Goal: Communication & Community: Ask a question

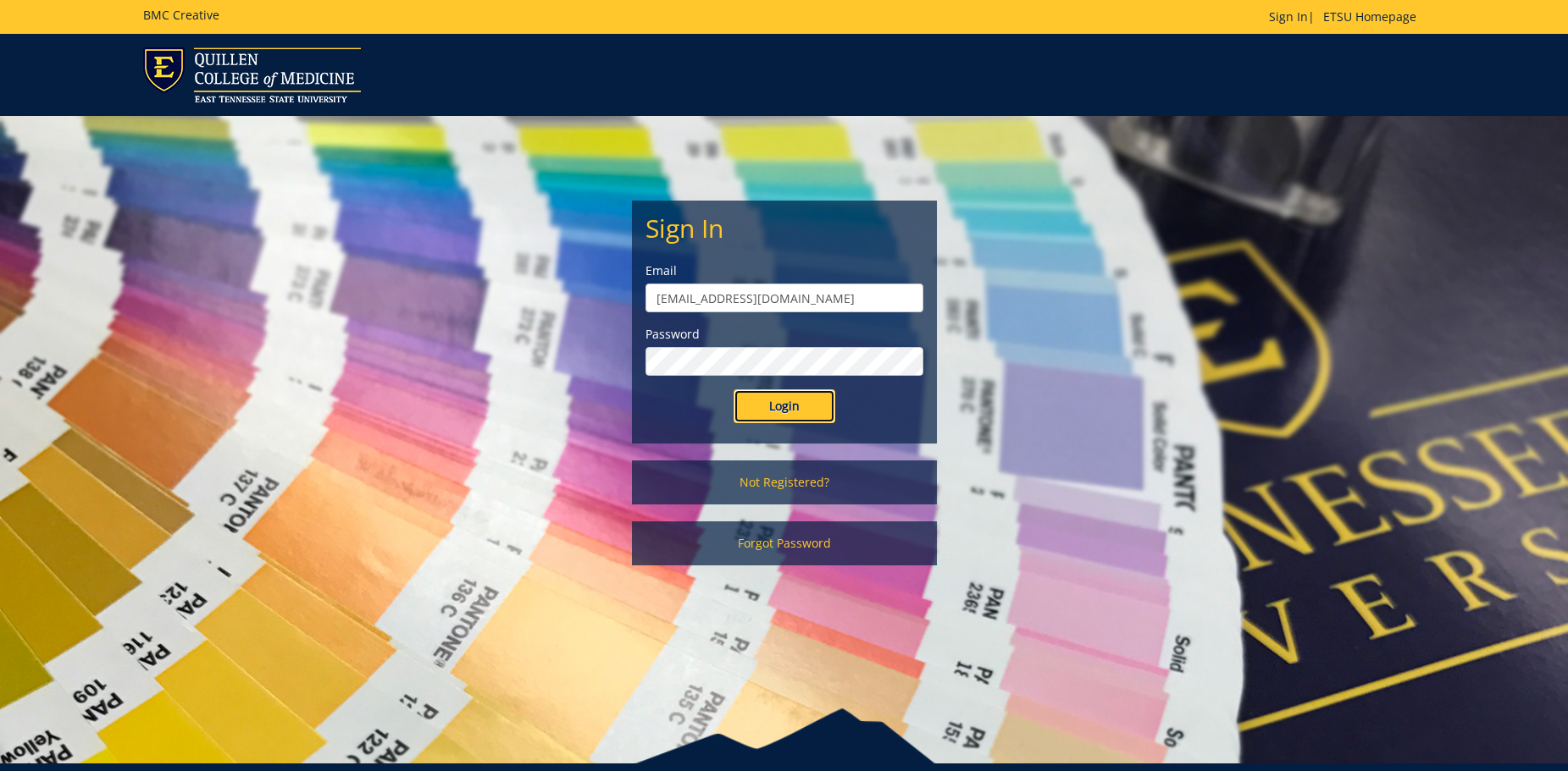
click at [768, 410] on input "Login" at bounding box center [784, 407] width 102 height 34
click at [775, 412] on input "Login" at bounding box center [784, 407] width 102 height 34
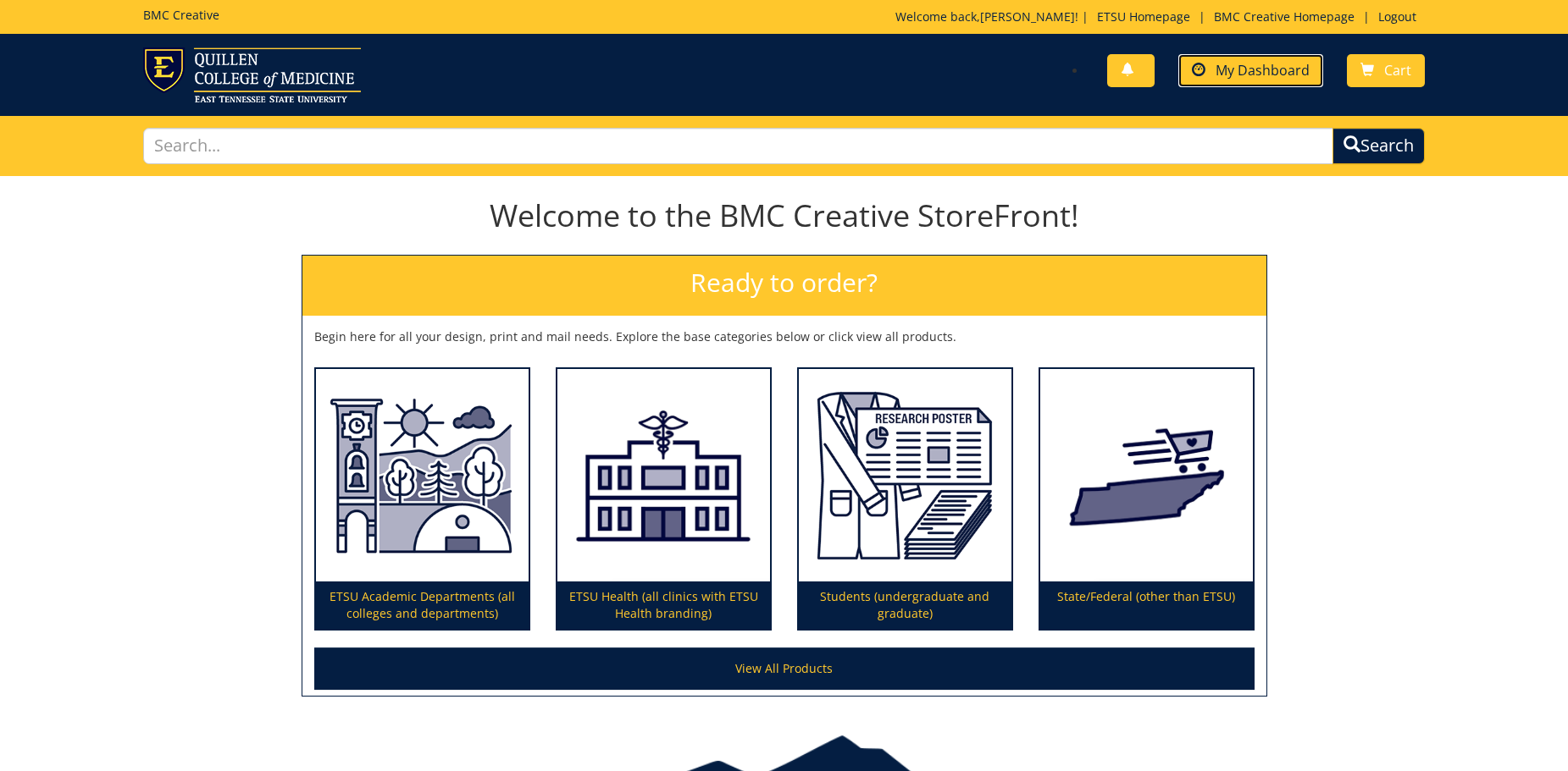
click at [1241, 62] on span "My Dashboard" at bounding box center [1262, 70] width 94 height 19
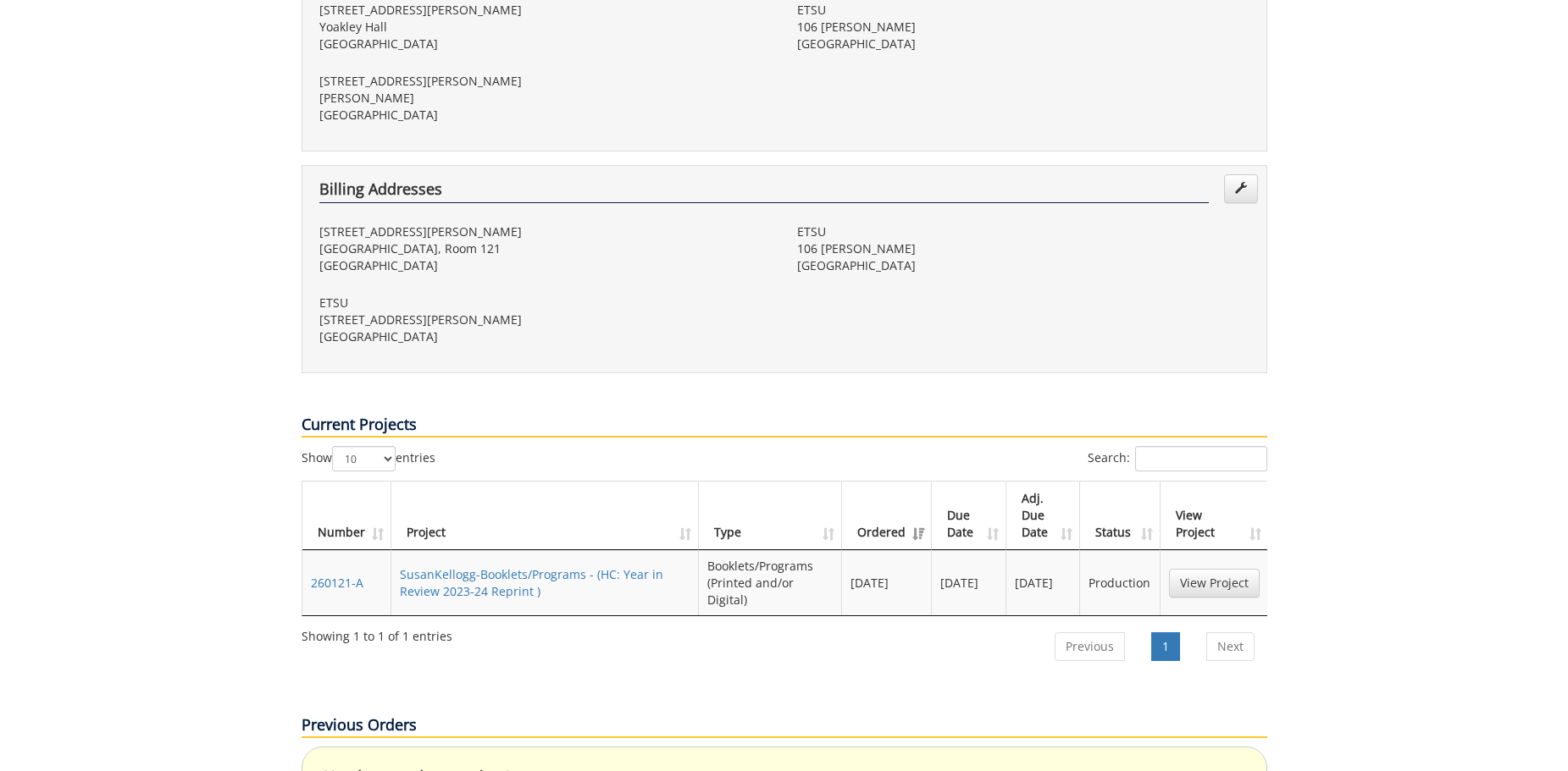
scroll to position [604, 0]
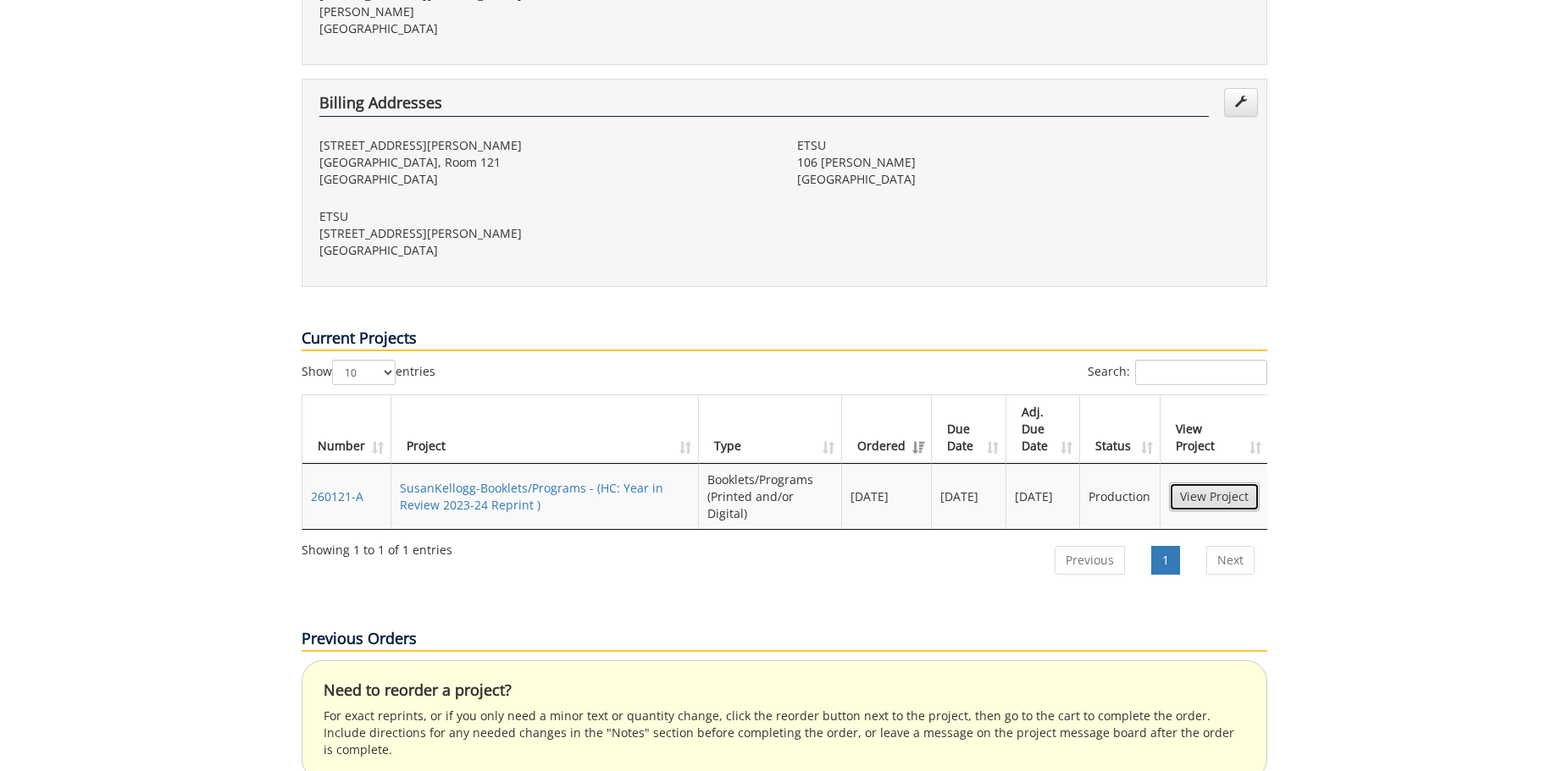
click at [1213, 482] on link "View Project" at bounding box center [1214, 497] width 90 height 29
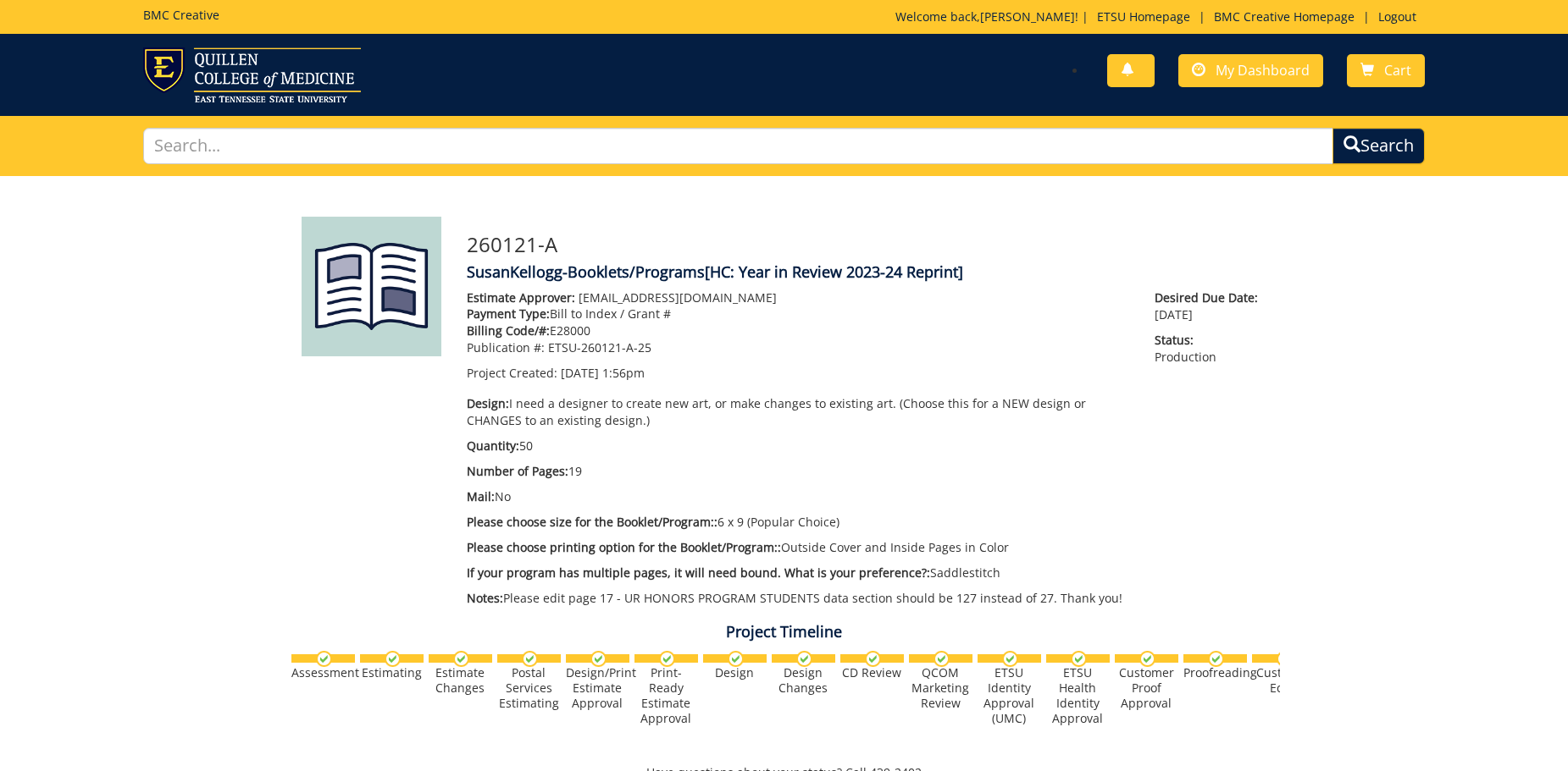
click at [1365, 498] on div "260121-A SusanKellogg-Booklets/Programs [HC: Year in Review 2023-24 Reprint] Es…" at bounding box center [784, 710] width 1568 height 1069
click at [327, 477] on div "Project Timeline Assessment Estimating" at bounding box center [784, 521] width 1017 height 538
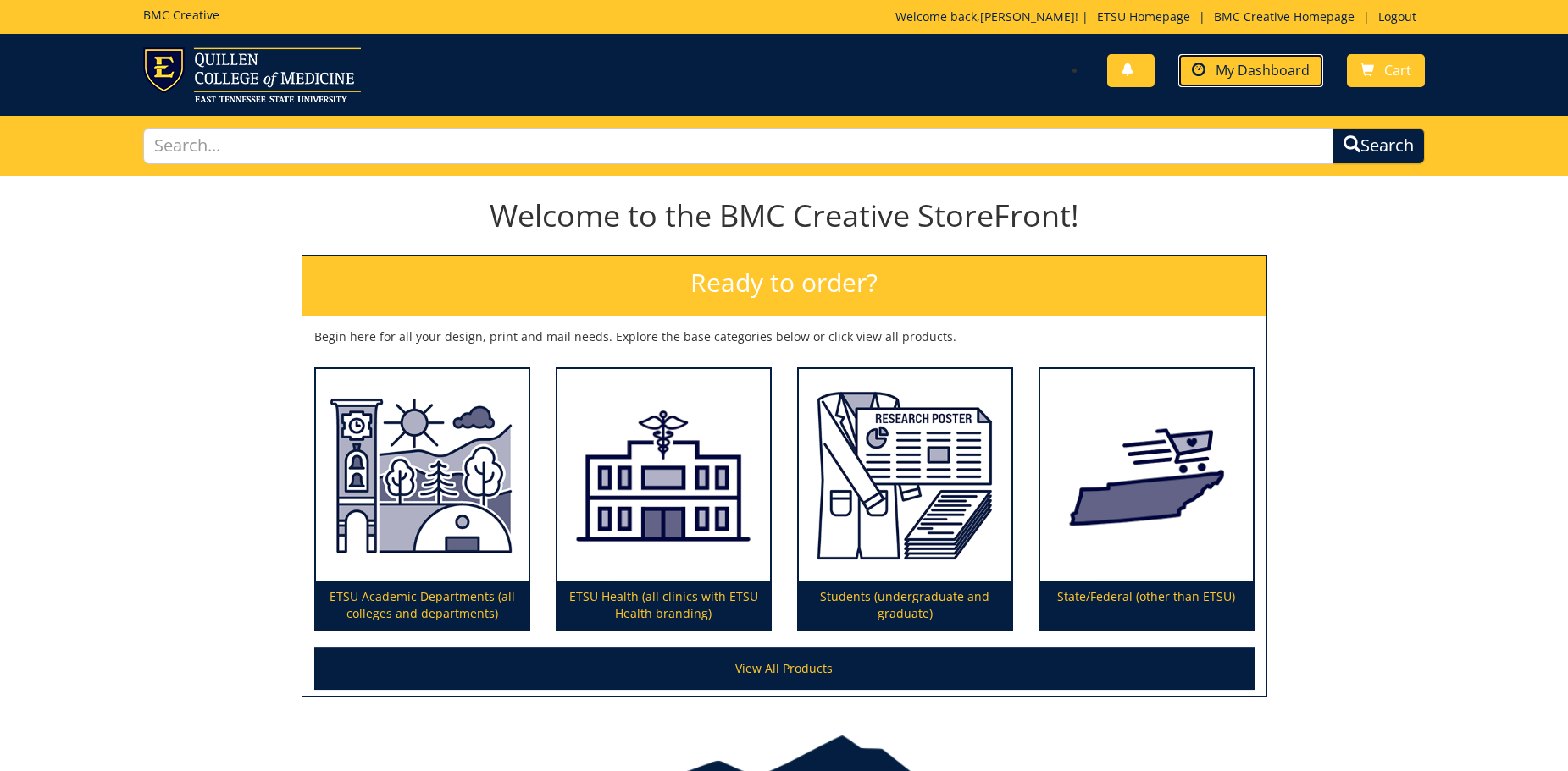
click at [1250, 74] on span "My Dashboard" at bounding box center [1262, 70] width 94 height 19
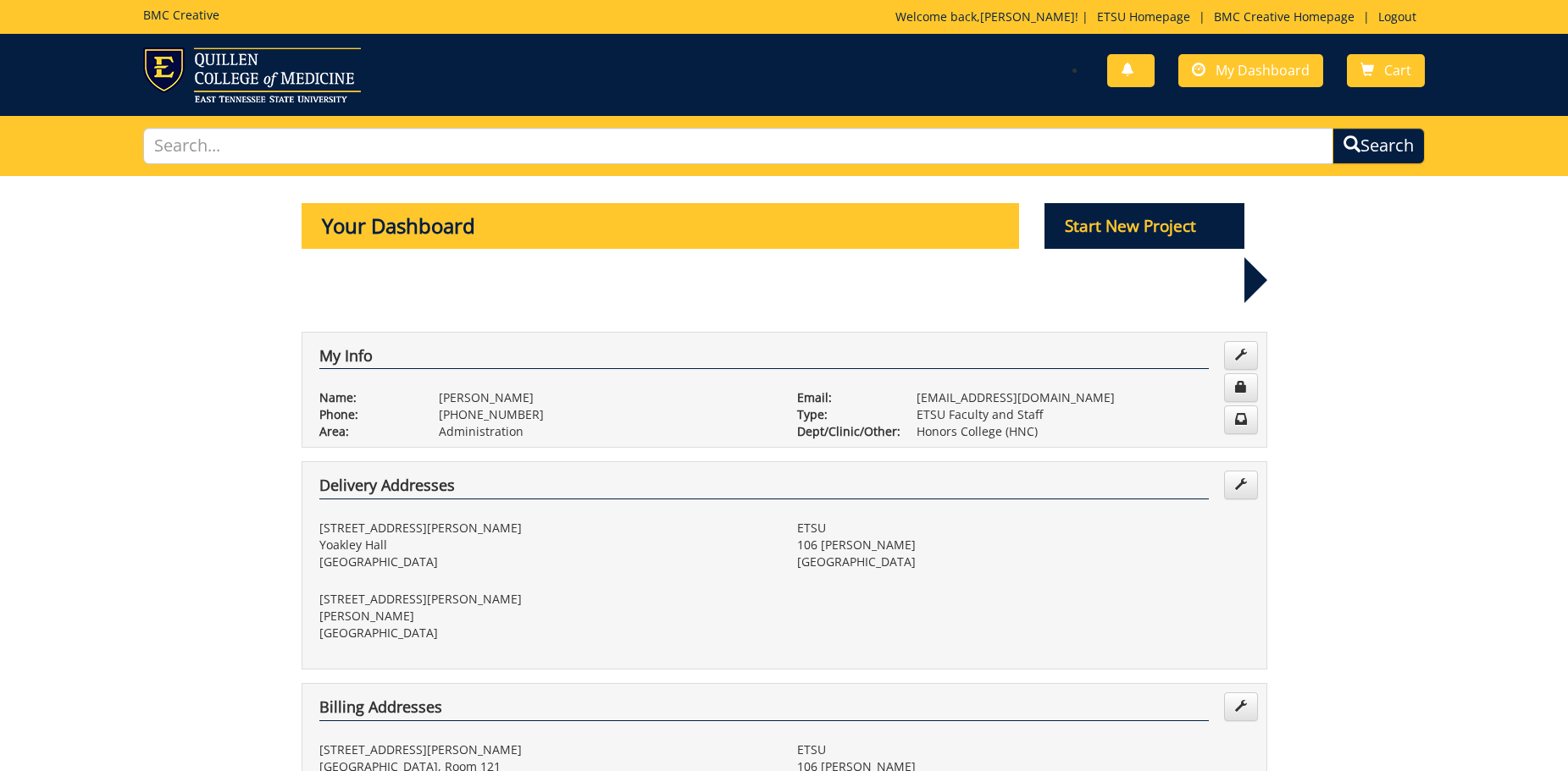
scroll to position [519, 0]
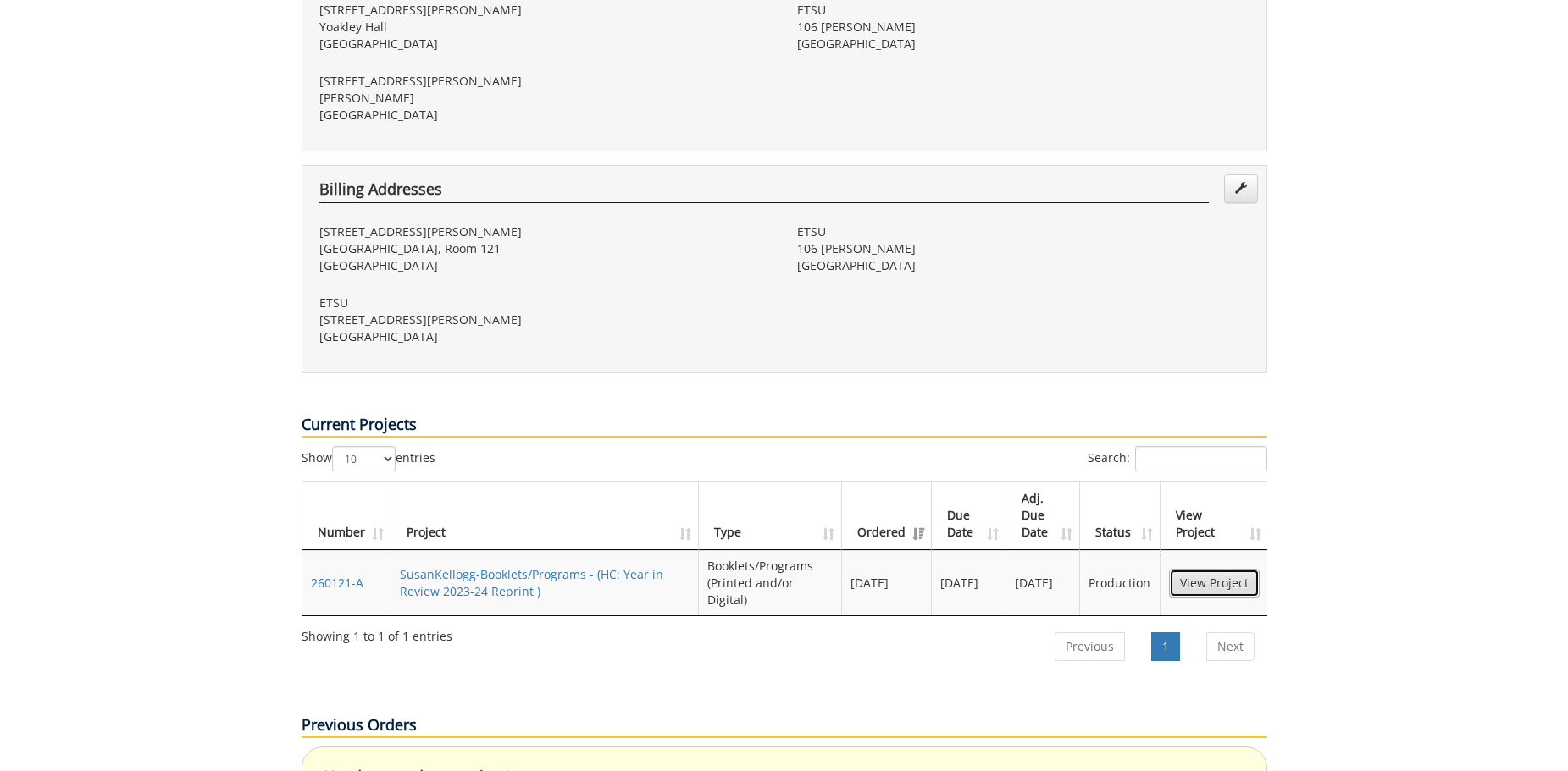
click at [1204, 569] on link "View Project" at bounding box center [1214, 583] width 90 height 29
click at [492, 566] on link "SusanKellogg-Booklets/Programs - (HC: Year in Review 2023-24 Reprint )" at bounding box center [531, 583] width 263 height 33
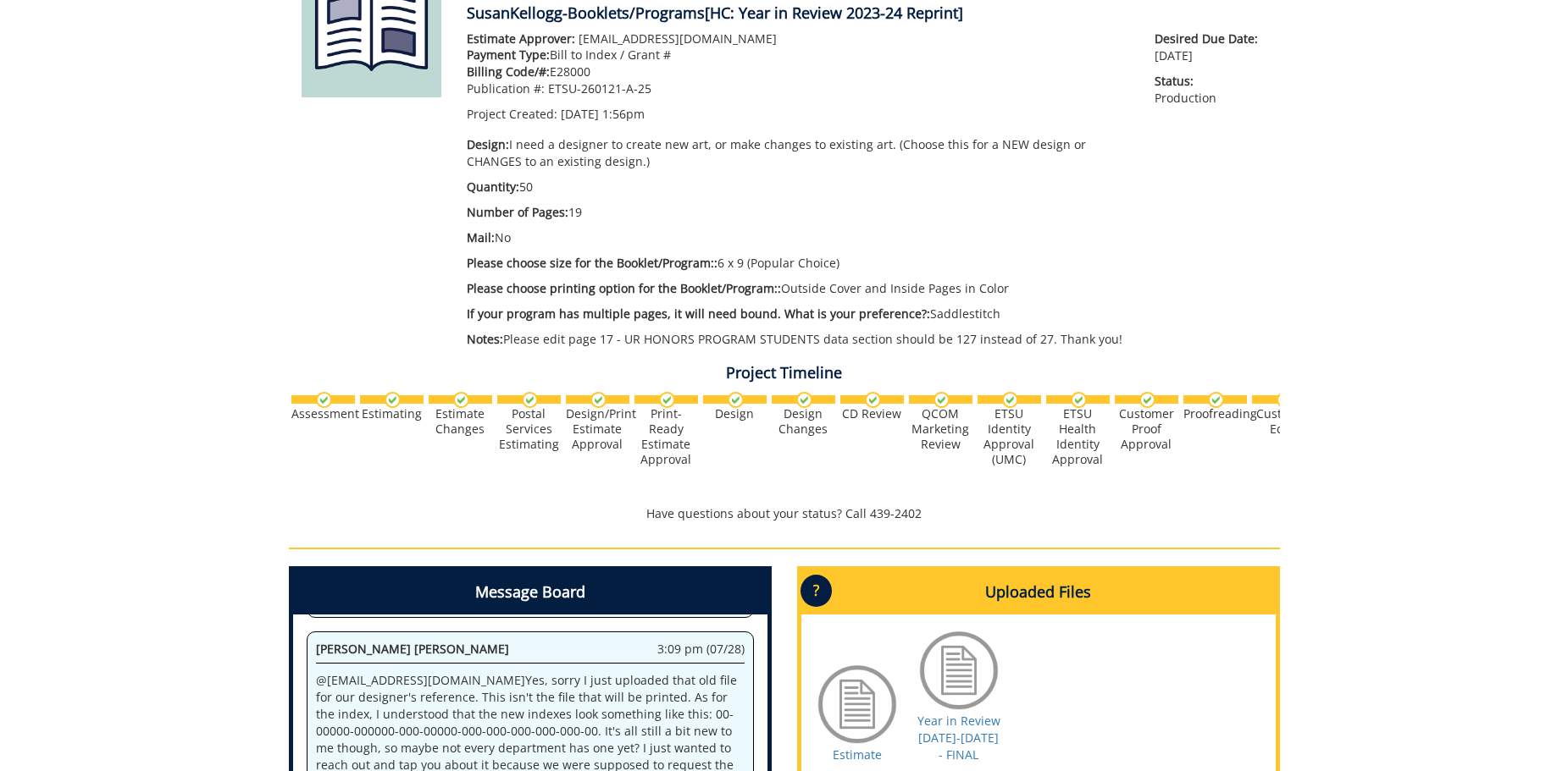
scroll to position [432, 0]
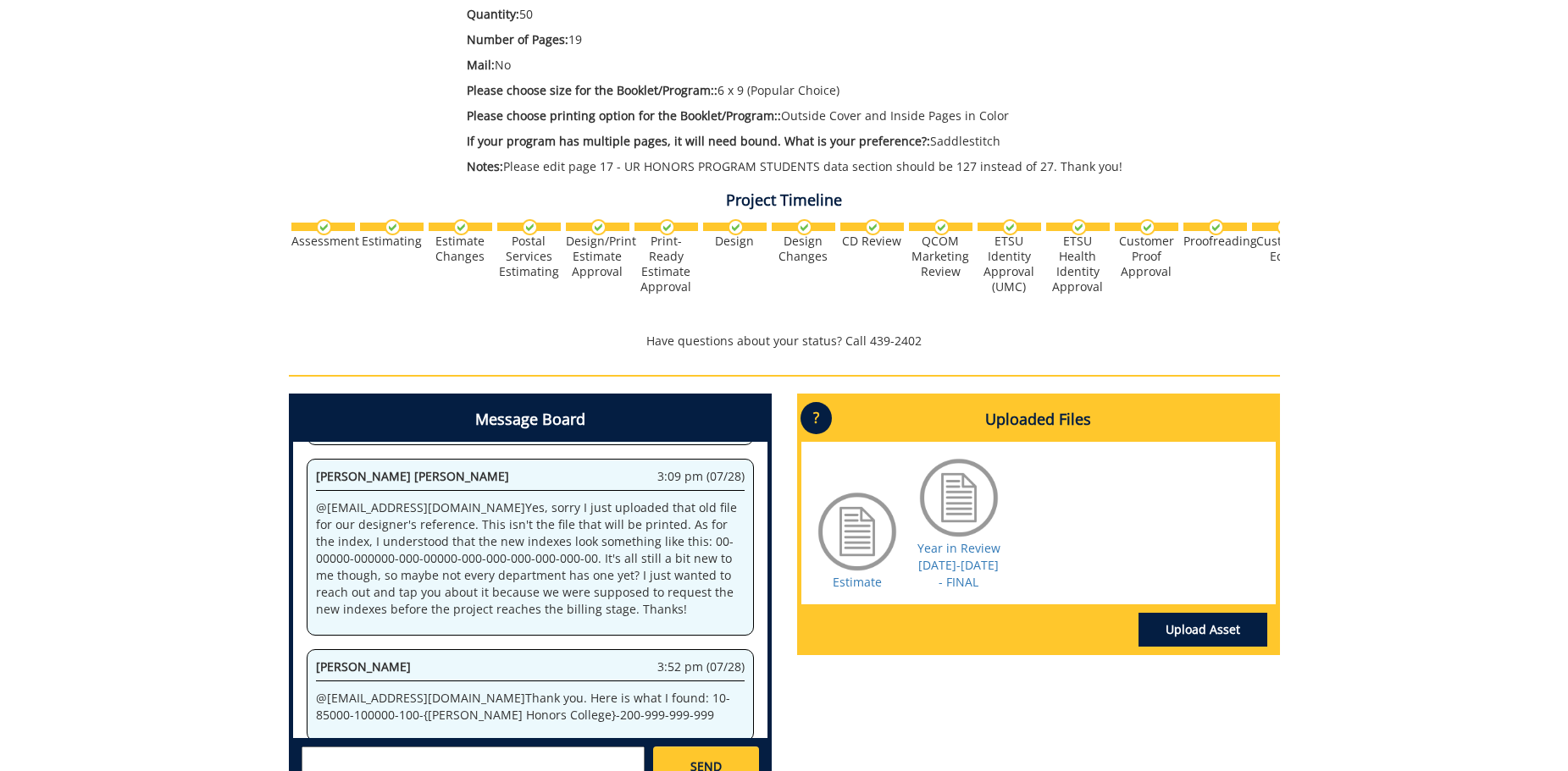
click at [1273, 230] on div at bounding box center [1284, 226] width 63 height 8
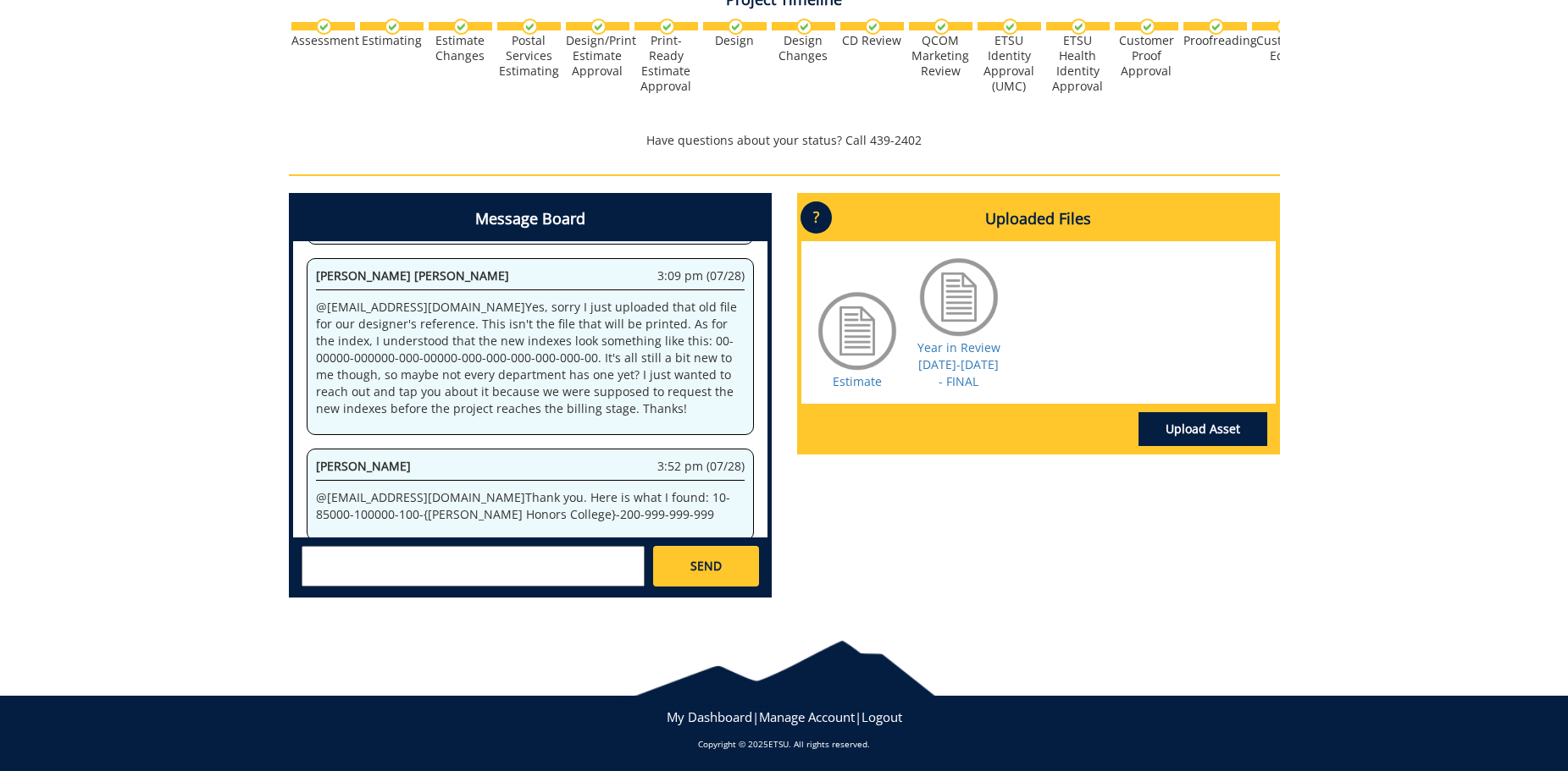
click at [330, 557] on textarea at bounding box center [473, 566] width 343 height 41
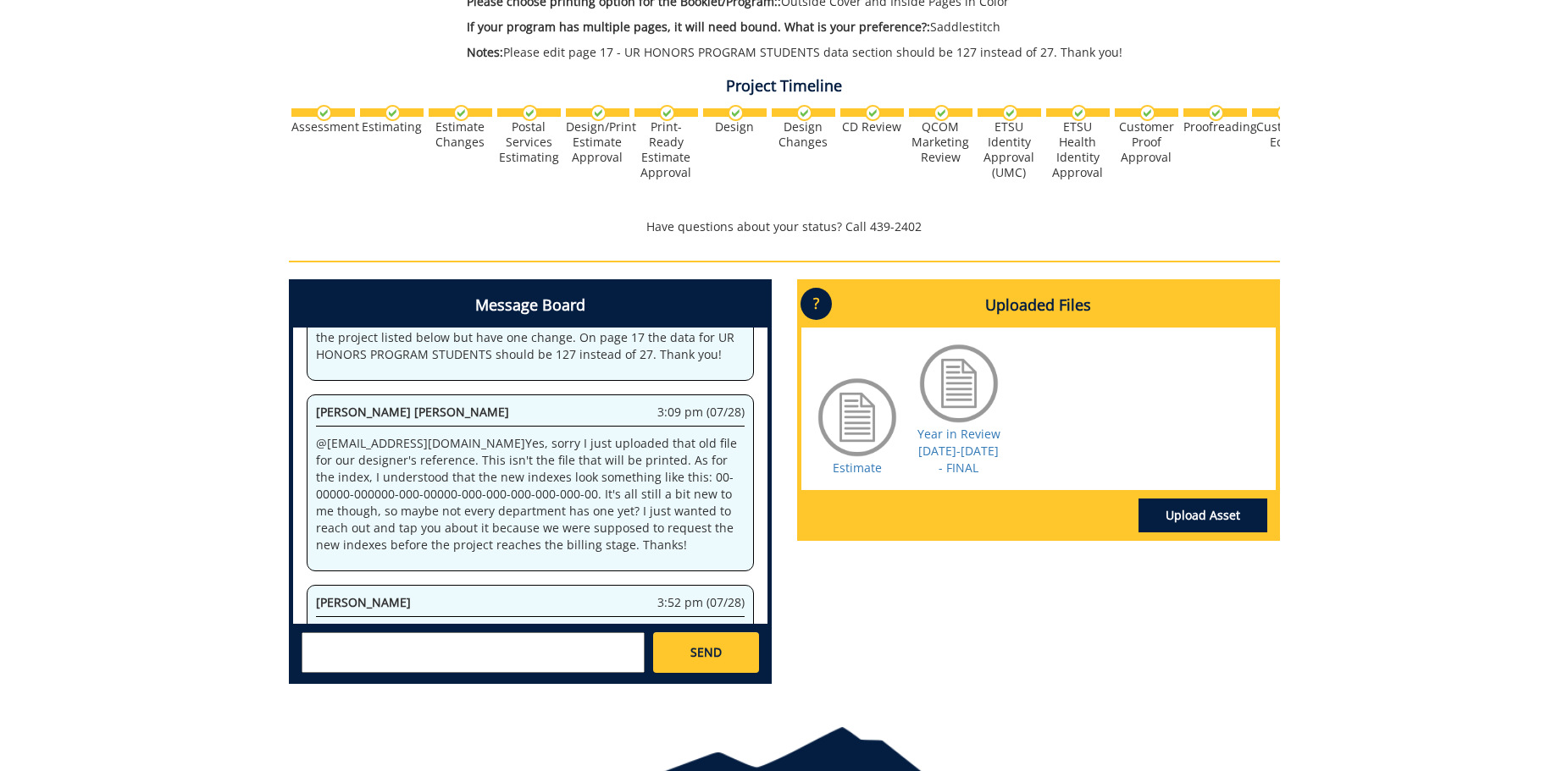
scroll to position [433, 0]
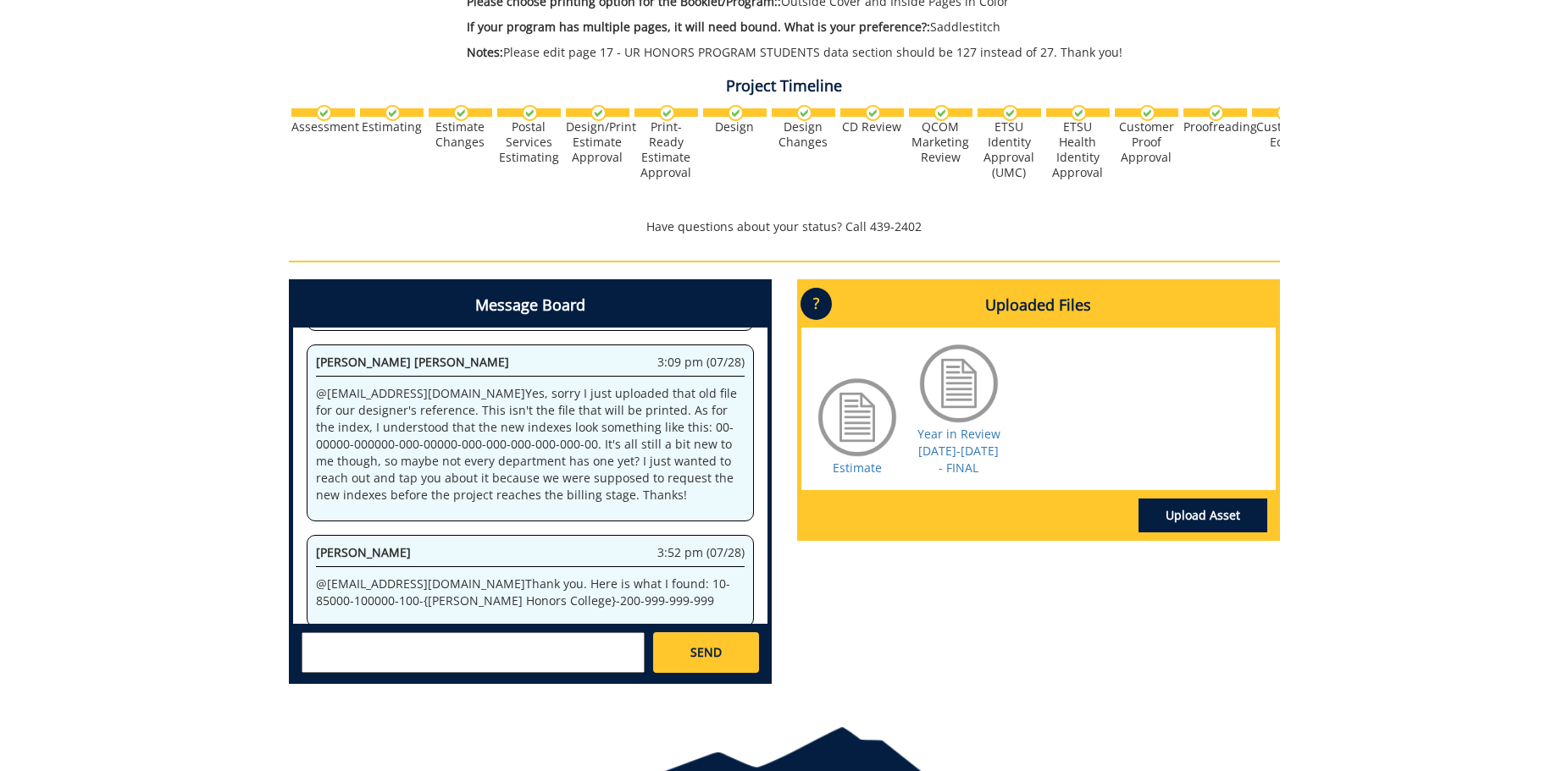
click at [333, 653] on textarea at bounding box center [473, 652] width 343 height 41
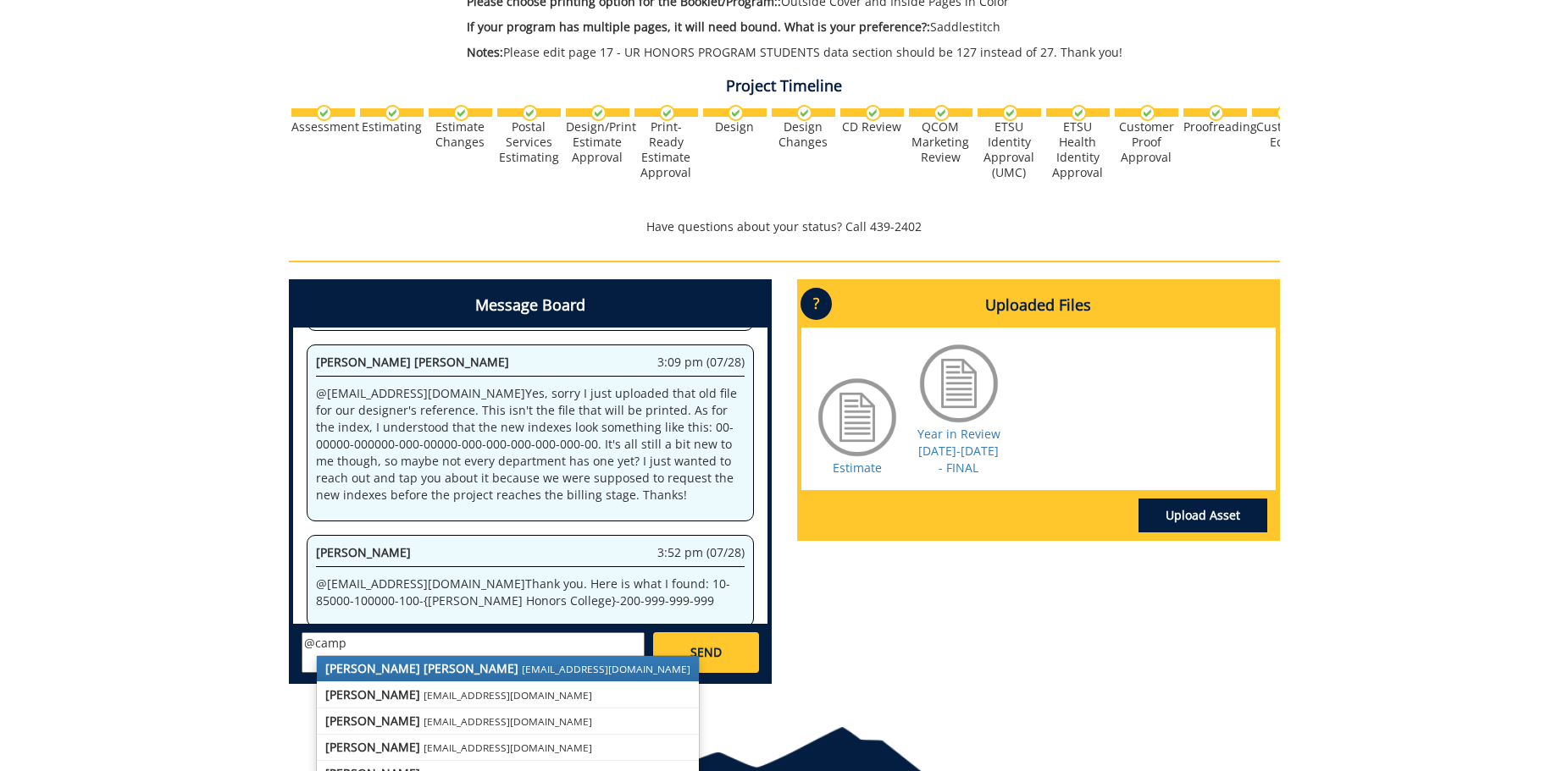
click at [381, 672] on strong "[PERSON_NAME] [PERSON_NAME]" at bounding box center [422, 668] width 193 height 16
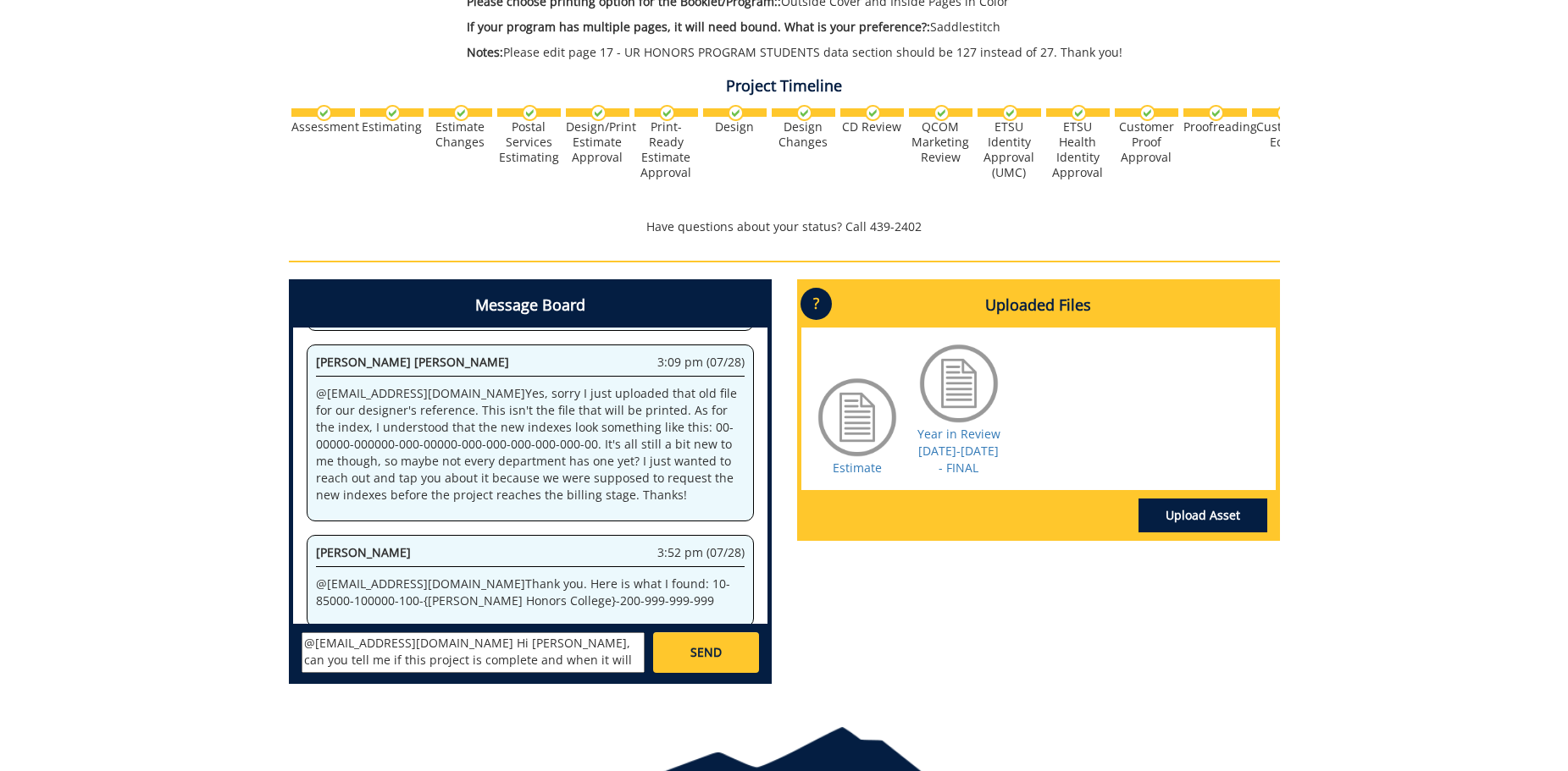
click at [575, 665] on textarea "@[EMAIL_ADDRESS][DOMAIN_NAME] Hi [PERSON_NAME], can you tell me if this project…" at bounding box center [473, 652] width 343 height 41
type textarea "@[EMAIL_ADDRESS][DOMAIN_NAME] Hi [PERSON_NAME], can you tell me if this project…"
click at [693, 657] on span "SEND" at bounding box center [706, 652] width 32 height 17
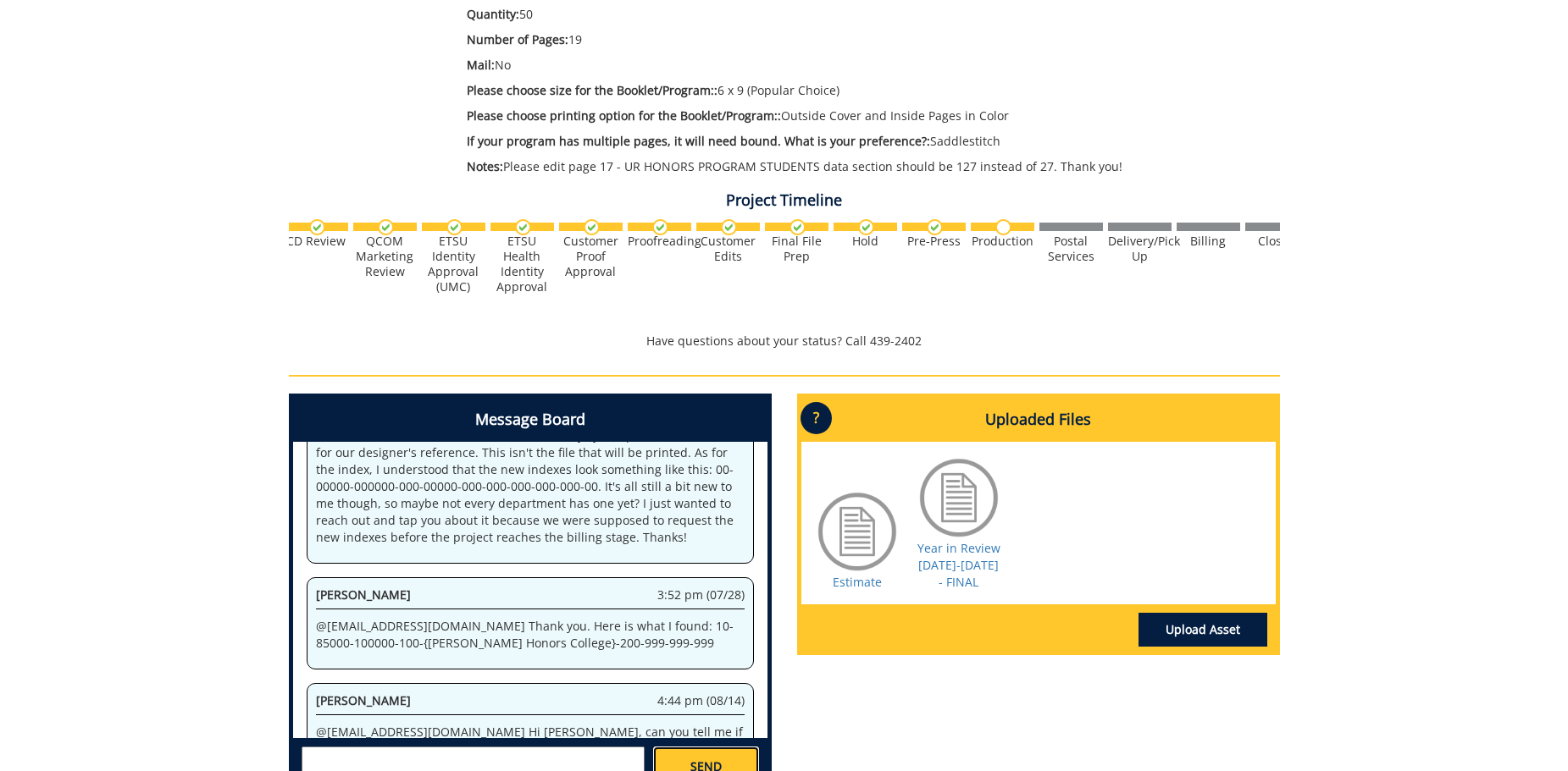
scroll to position [0, 665]
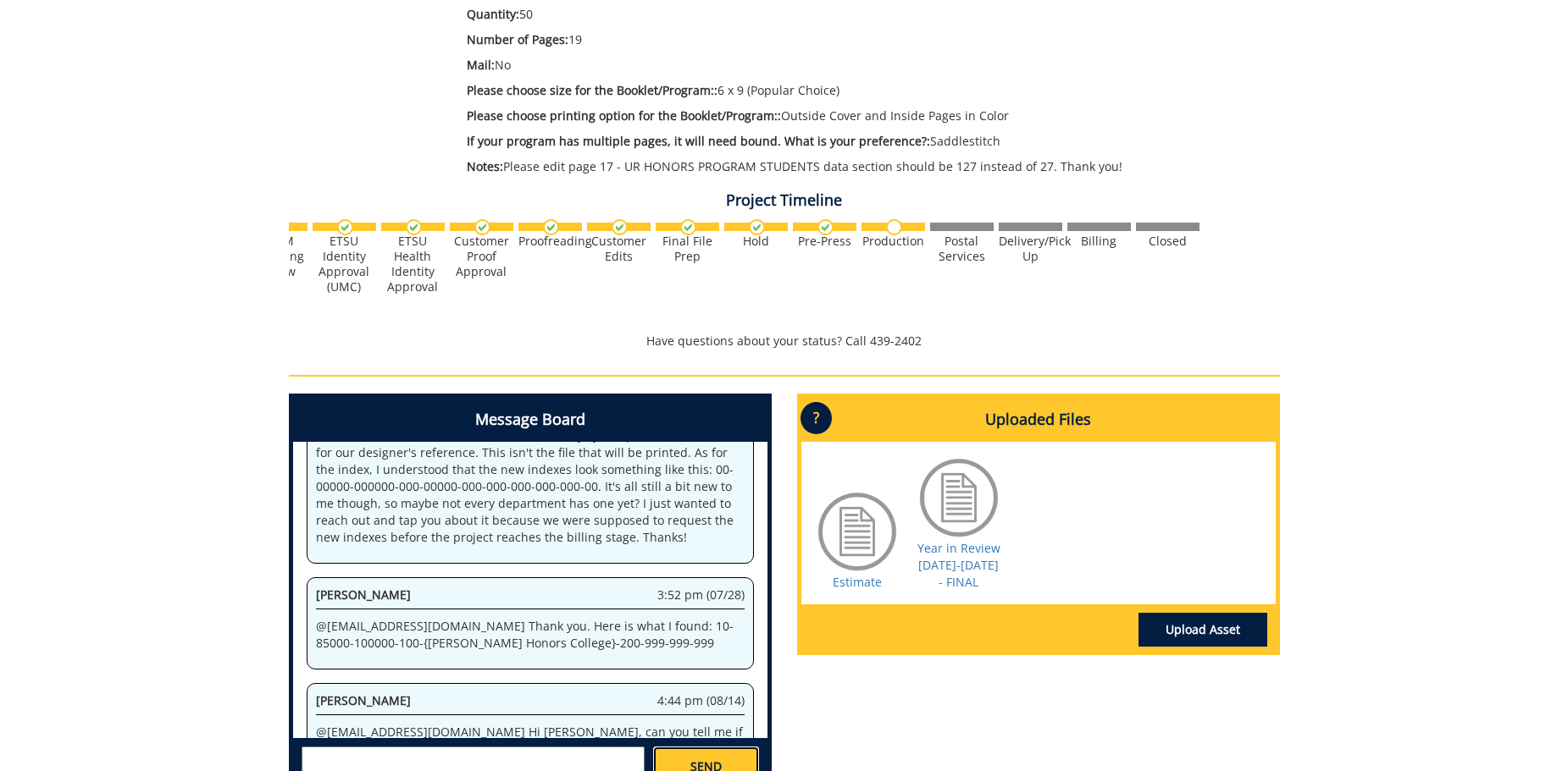
click at [1259, 326] on div "Project Timeline Assessment Estimating" at bounding box center [784, 271] width 1017 height 175
click at [1277, 232] on div at bounding box center [451, 258] width 1656 height 74
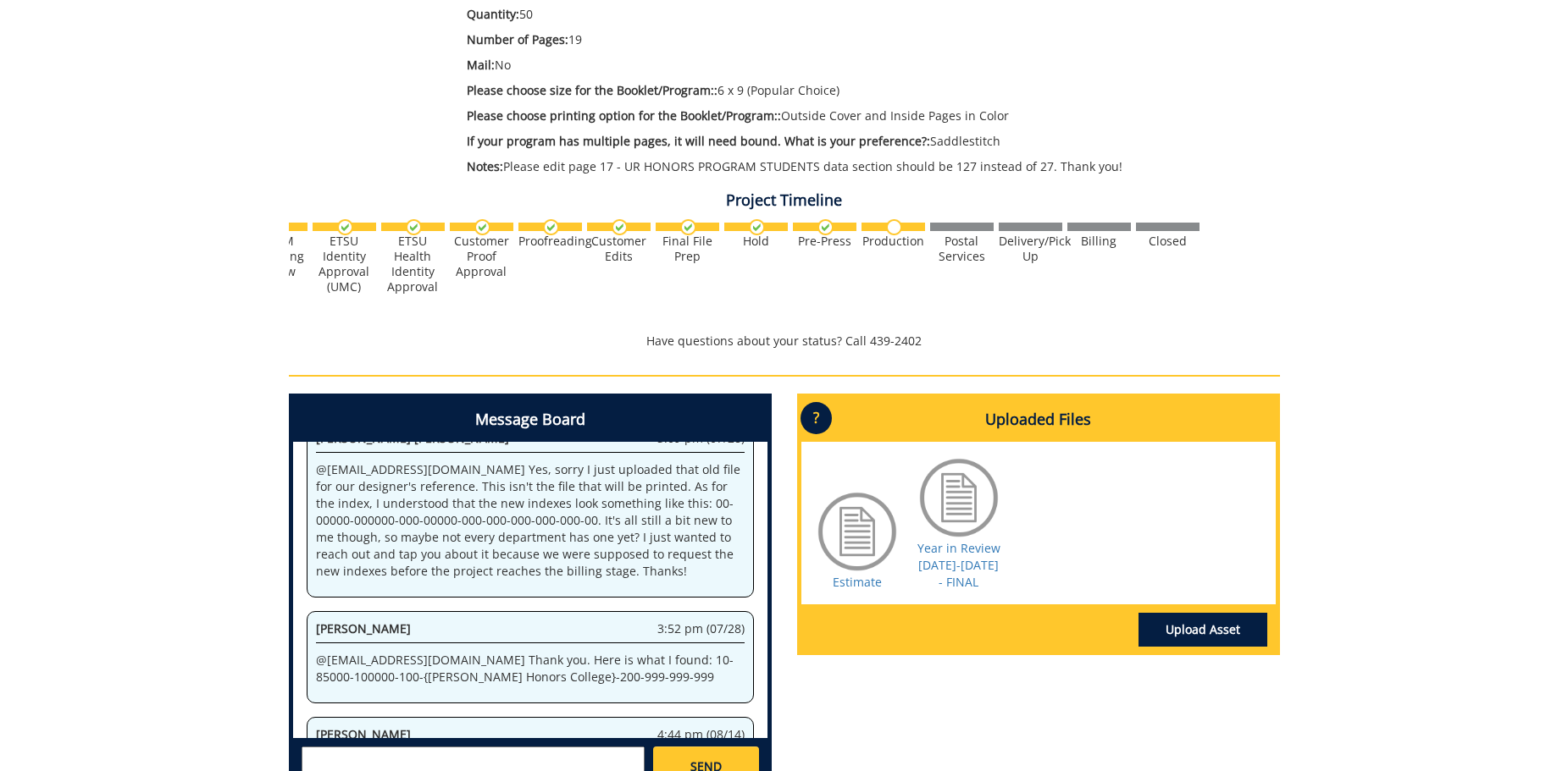
scroll to position [0, 0]
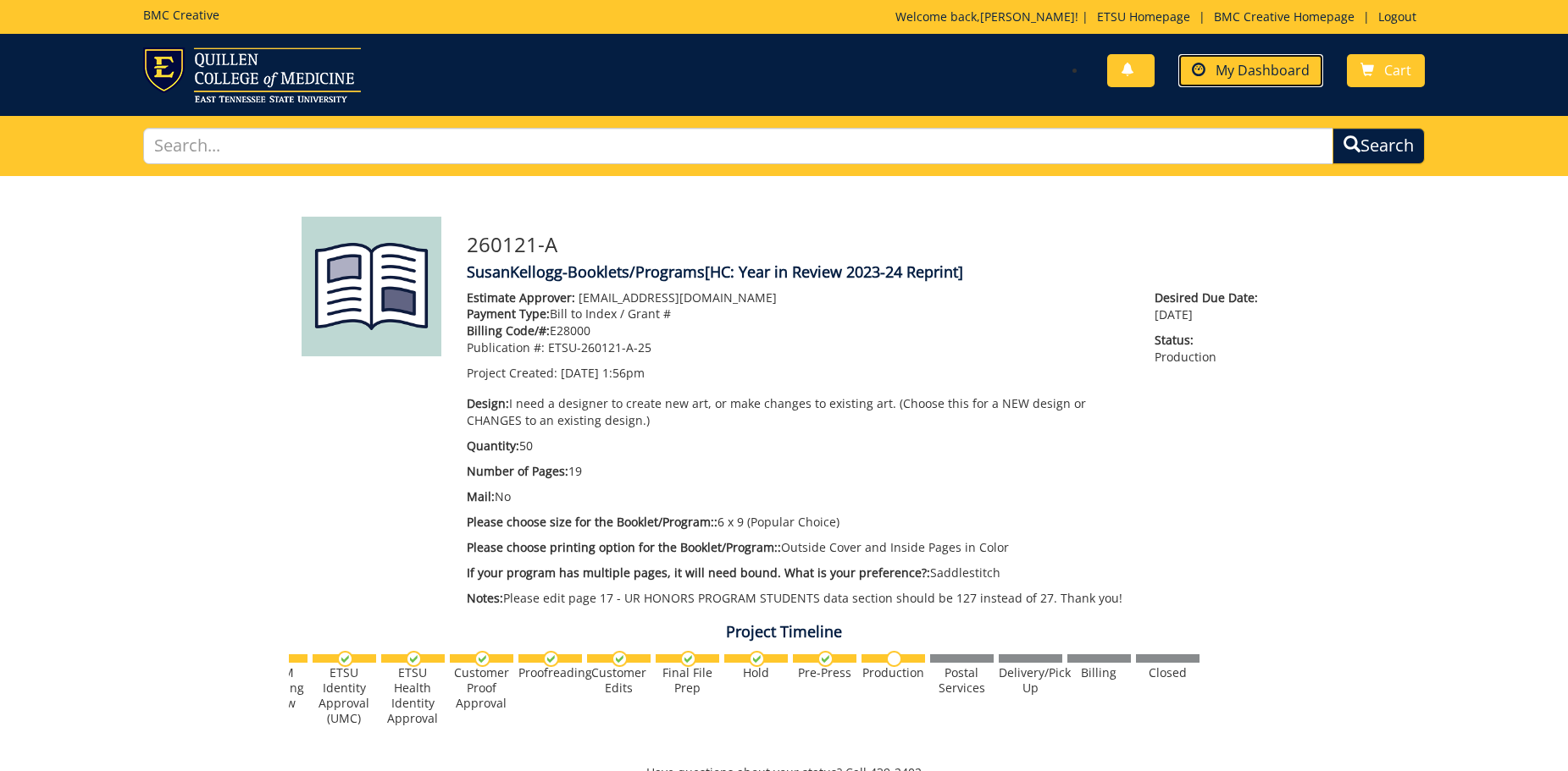
click at [1252, 71] on span "My Dashboard" at bounding box center [1262, 70] width 94 height 19
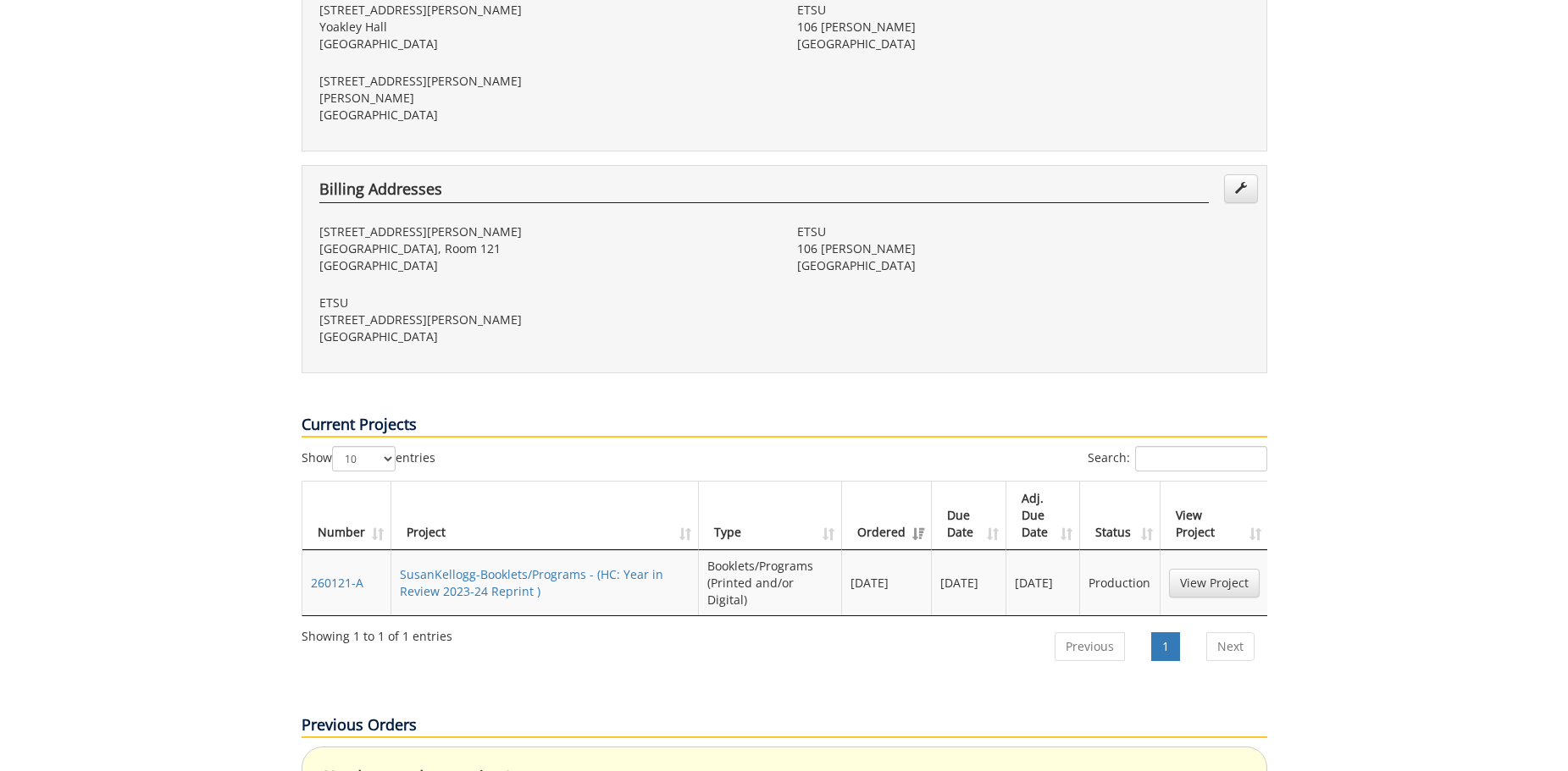
scroll to position [604, 0]
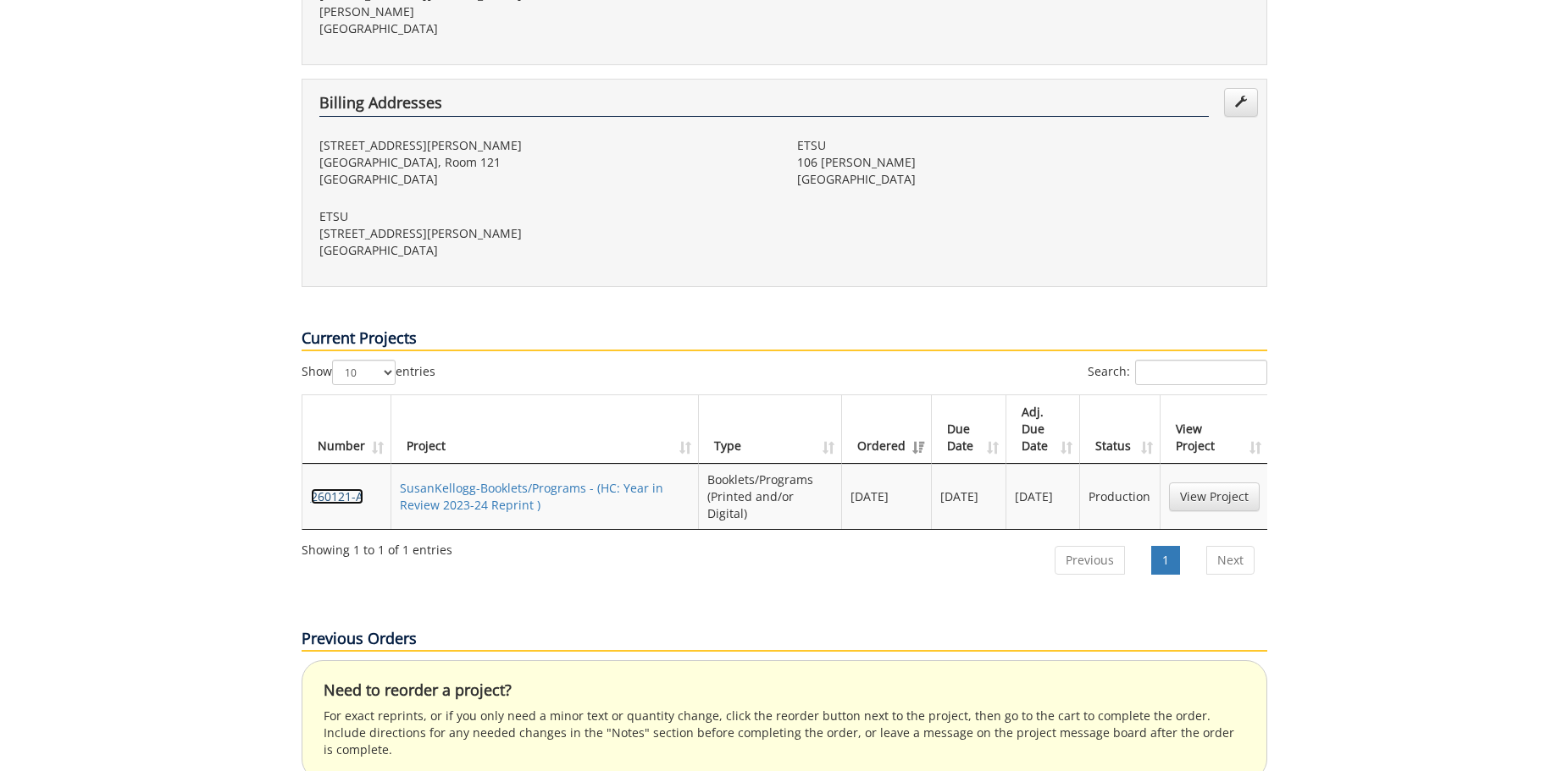
click at [351, 489] on link "260121-A" at bounding box center [337, 497] width 52 height 16
